Goal: Find specific page/section: Find specific page/section

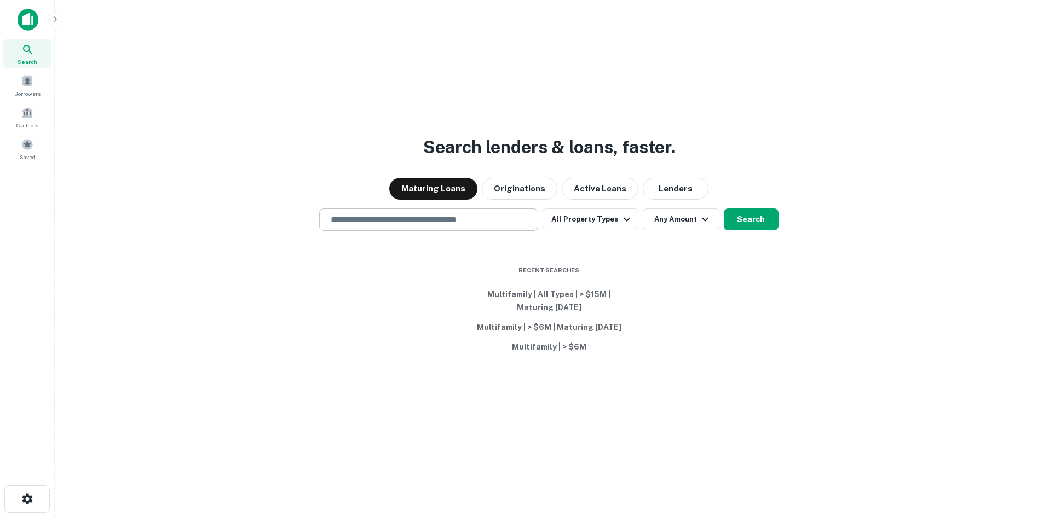
click at [455, 221] on input "text" at bounding box center [428, 219] width 209 height 13
type input "**********"
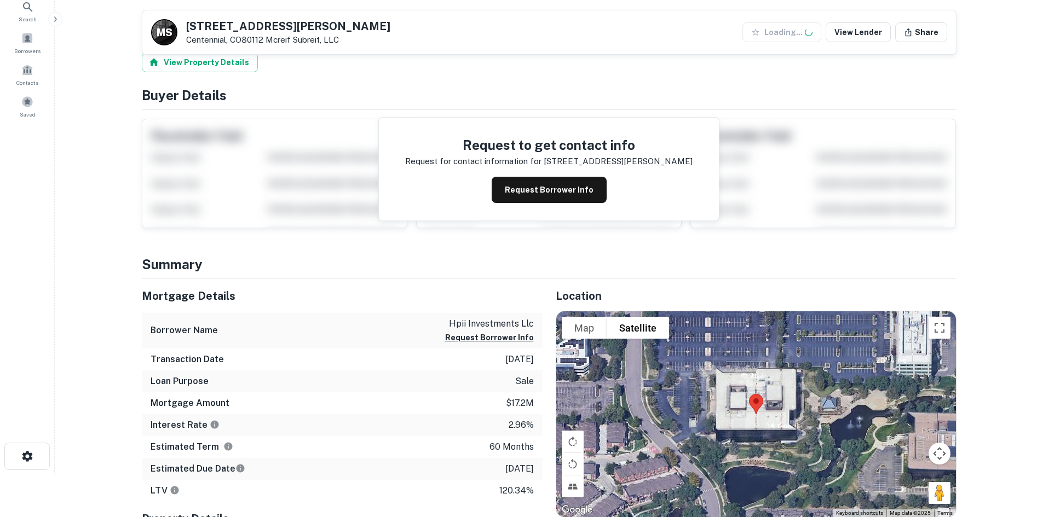
scroll to position [164, 0]
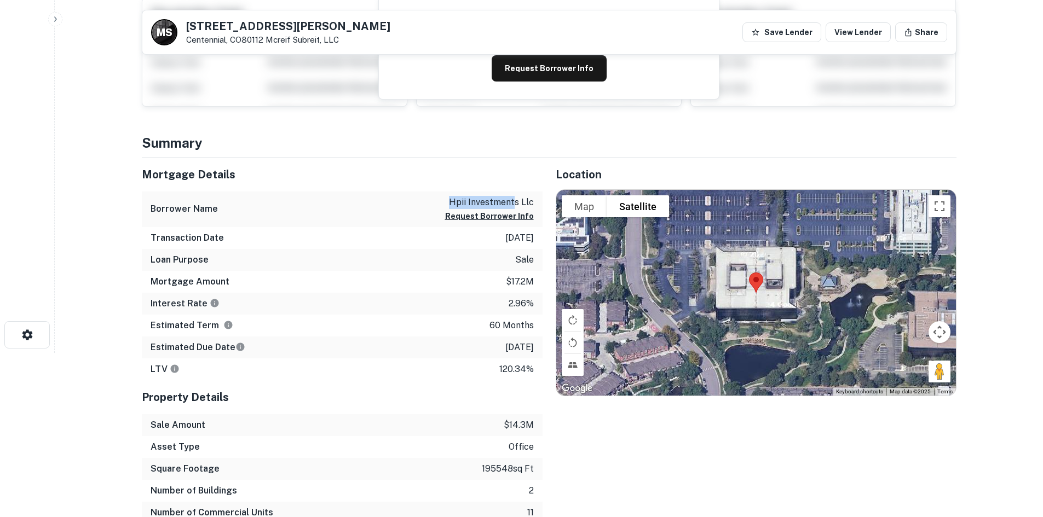
drag, startPoint x: 358, startPoint y: 205, endPoint x: 514, endPoint y: 208, distance: 156.0
click at [514, 208] on div "Borrower Name hpii investments llc Request Borrower Info" at bounding box center [342, 210] width 401 height 36
click at [514, 208] on p "hpii investments llc" at bounding box center [489, 202] width 89 height 13
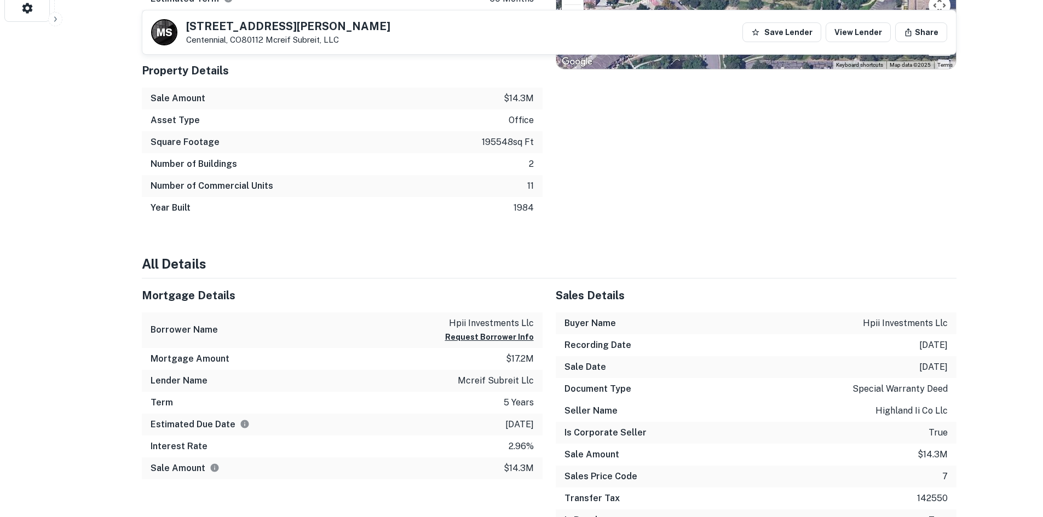
scroll to position [493, 0]
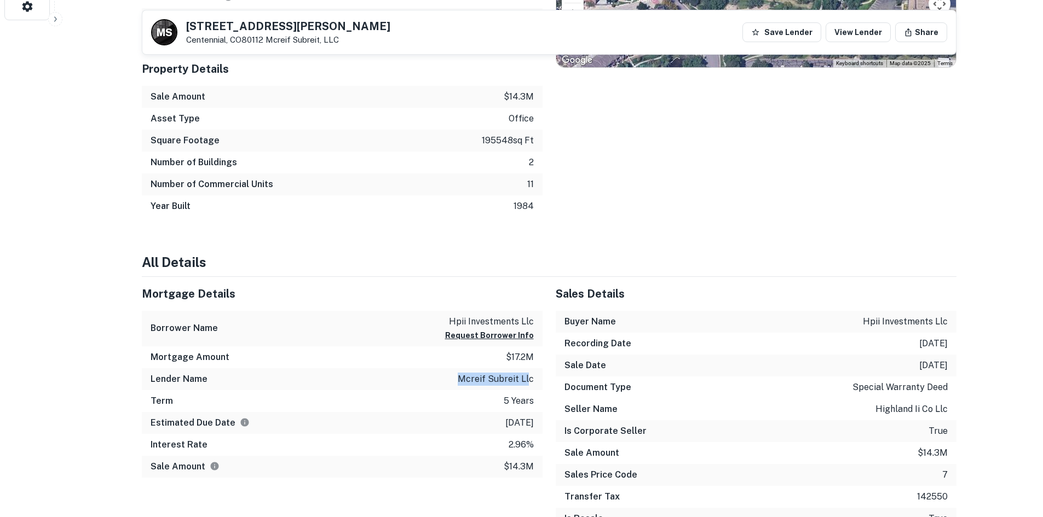
drag, startPoint x: 461, startPoint y: 379, endPoint x: 529, endPoint y: 380, distance: 68.4
click at [529, 380] on p "mcreif subreit llc" at bounding box center [496, 379] width 76 height 13
copy p "mcreif subreit ll"
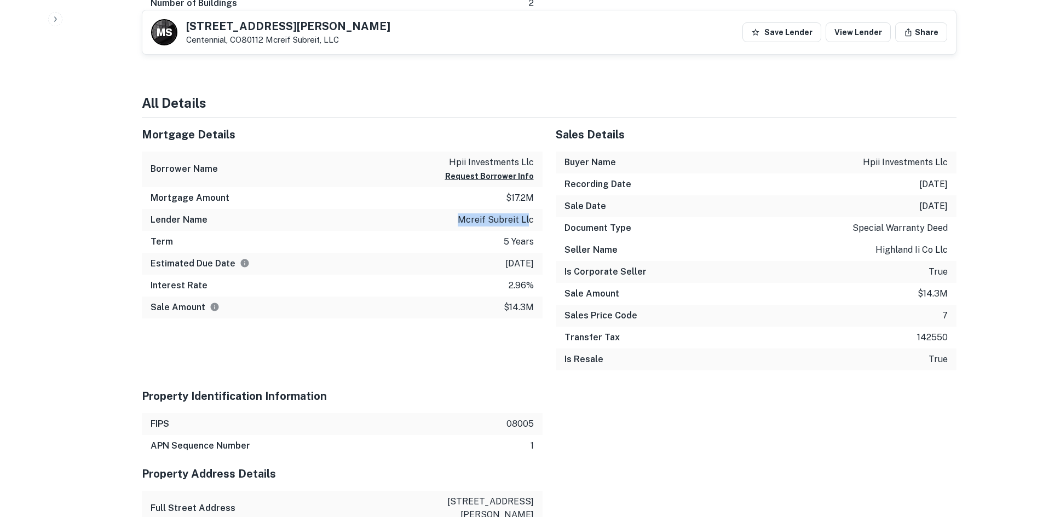
scroll to position [766, 0]
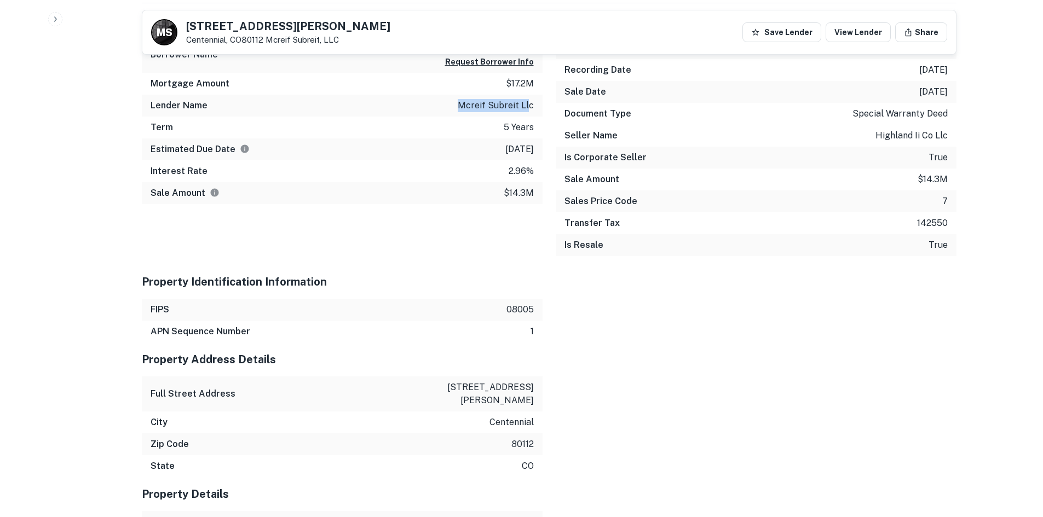
click at [507, 103] on p "mcreif subreit llc" at bounding box center [496, 105] width 76 height 13
click at [506, 103] on p "mcreif subreit llc" at bounding box center [496, 105] width 76 height 13
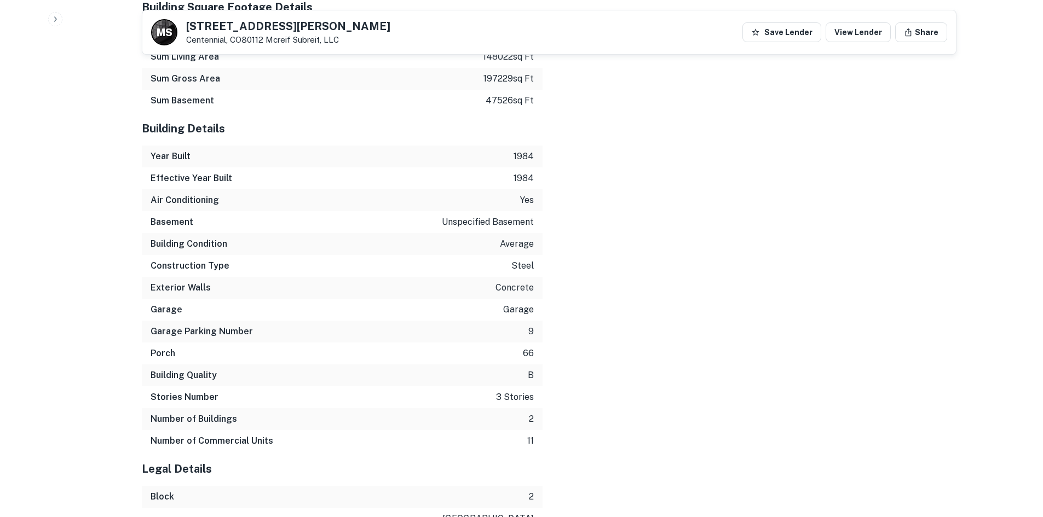
scroll to position [1544, 0]
